Goal: Task Accomplishment & Management: Use online tool/utility

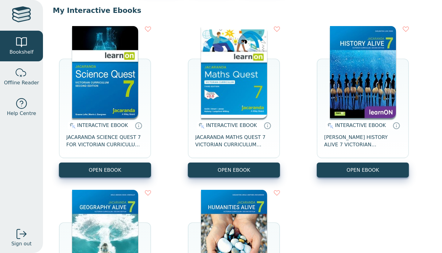
scroll to position [58, 0]
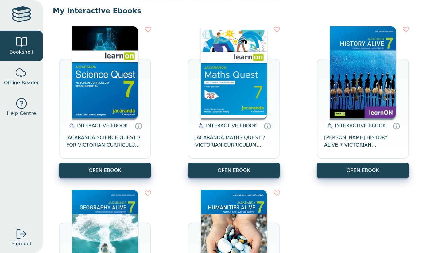
click at [110, 140] on span "JACARANDA SCIENCE QUEST 7 FOR VICTORIAN CURRICULUM LEARNON 2E EBOOK" at bounding box center [104, 141] width 77 height 15
click at [251, 145] on span "JACARANDA MATHS QUEST 7 VICTORIAN CURRICULUM LEARNON EBOOK 3E" at bounding box center [233, 141] width 77 height 15
